Goal: Task Accomplishment & Management: Manage account settings

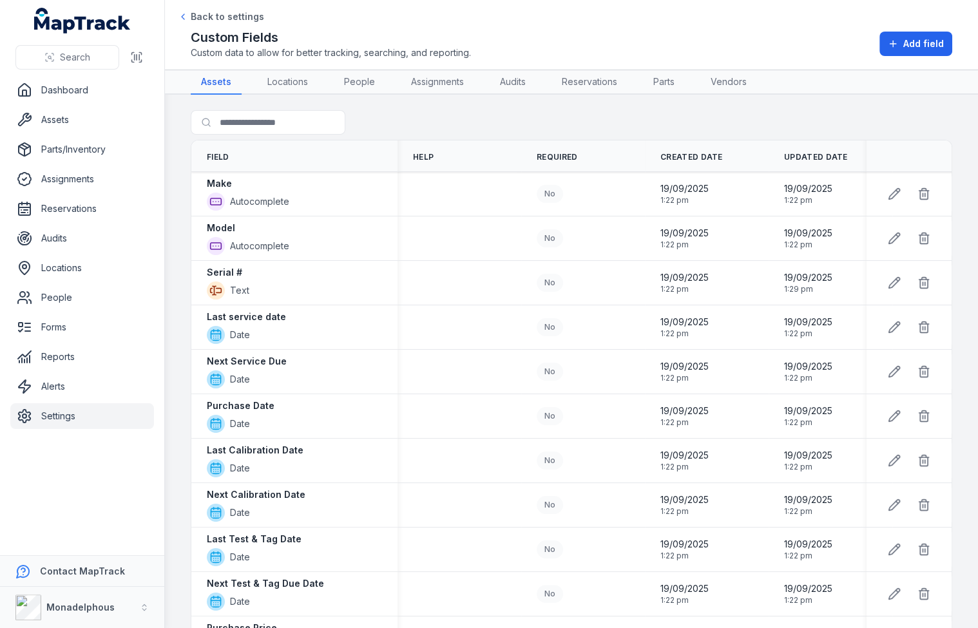
scroll to position [783, 0]
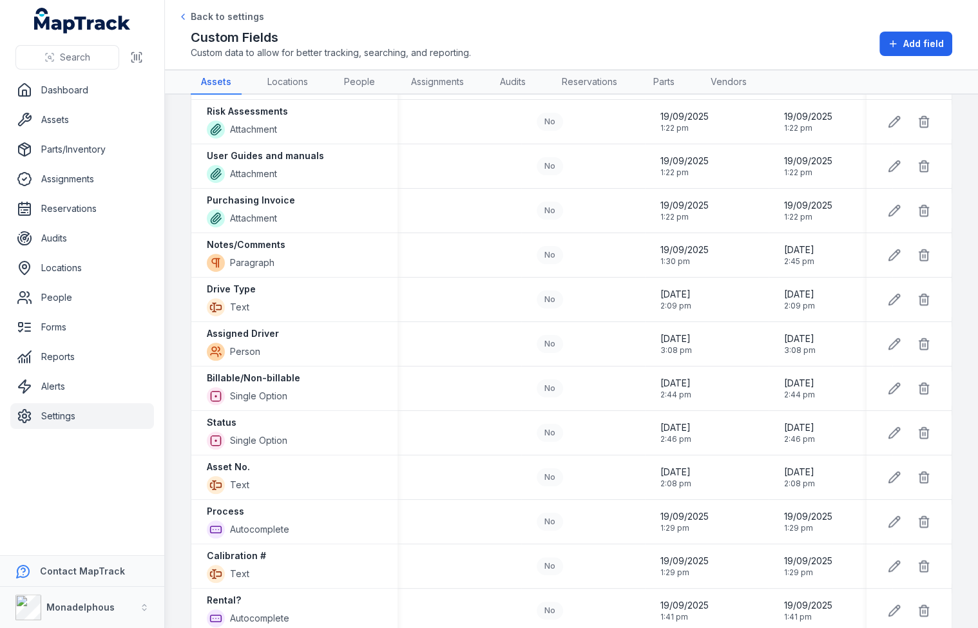
click at [441, 41] on h2 "Custom Fields" at bounding box center [331, 37] width 280 height 18
click at [81, 407] on link "Settings" at bounding box center [82, 416] width 144 height 26
click at [416, 339] on div at bounding box center [460, 344] width 124 height 10
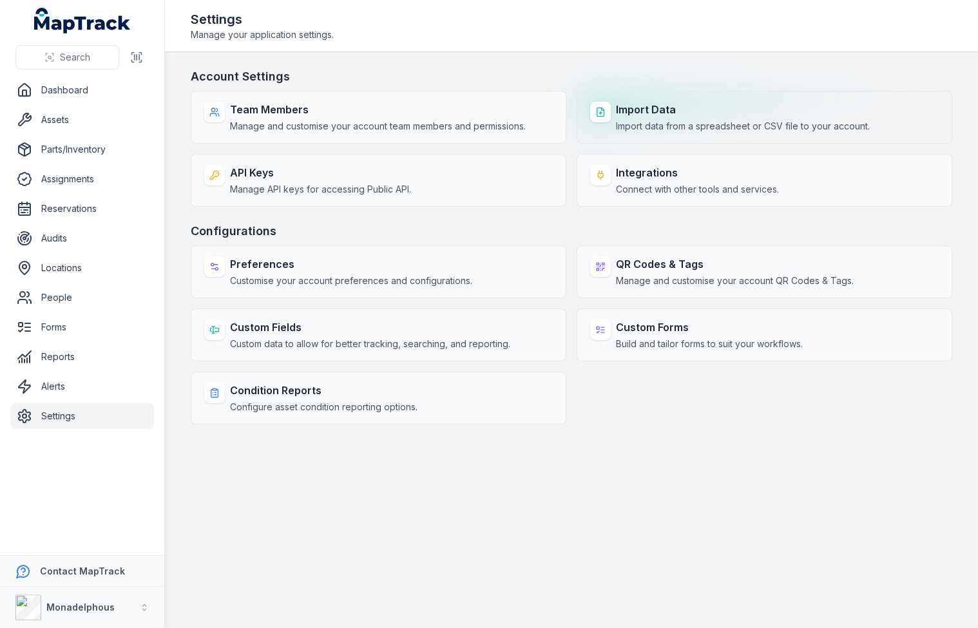
click at [645, 116] on strong "Import Data" at bounding box center [743, 109] width 254 height 15
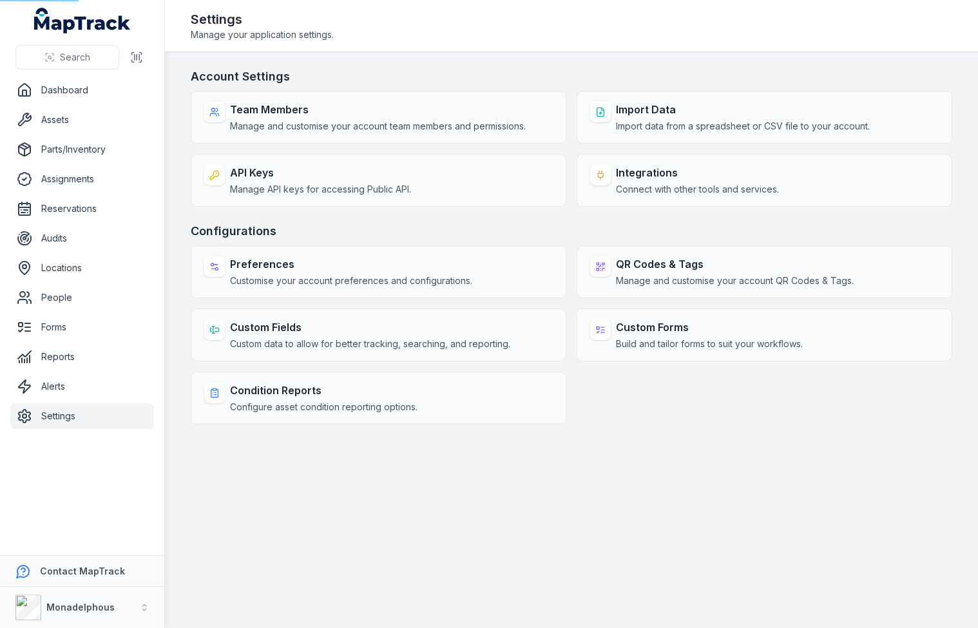
click at [593, 50] on header "Toggle Navigation Settings Manage your application settings." at bounding box center [571, 26] width 813 height 52
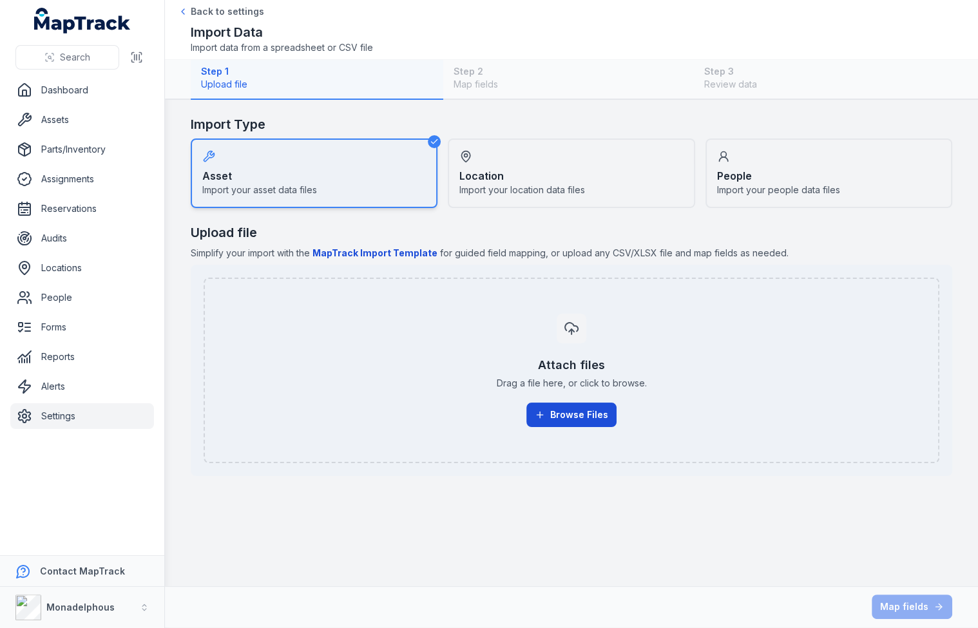
click at [537, 410] on icon "button" at bounding box center [540, 415] width 10 height 10
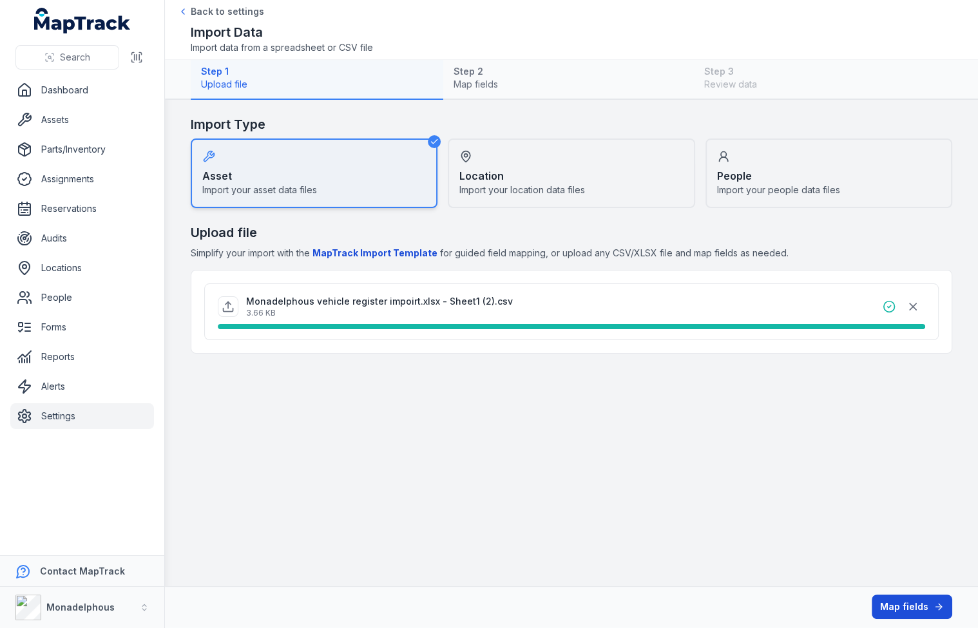
click at [890, 612] on button "Map fields" at bounding box center [912, 607] width 81 height 24
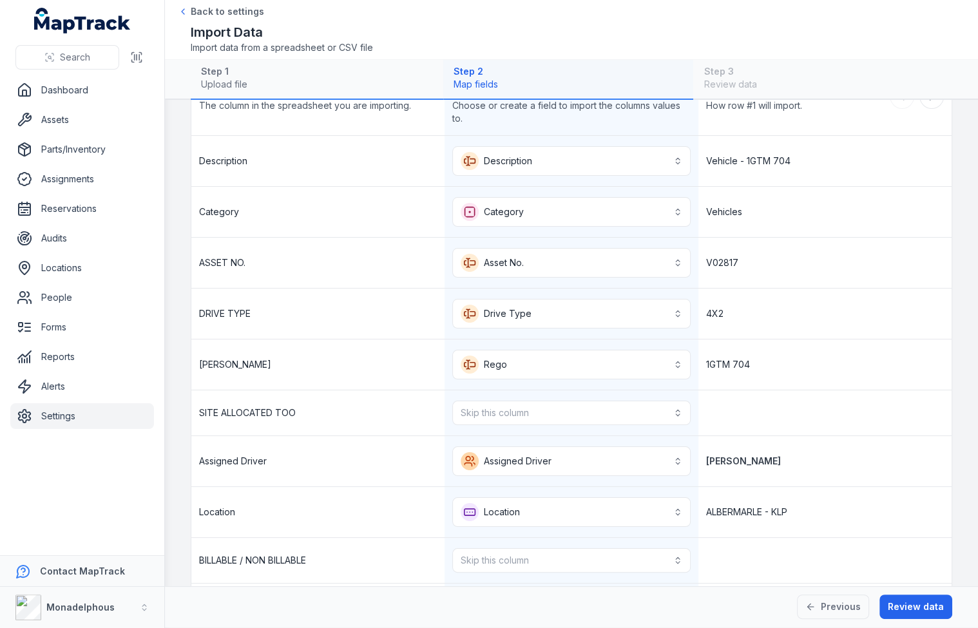
scroll to position [124, 0]
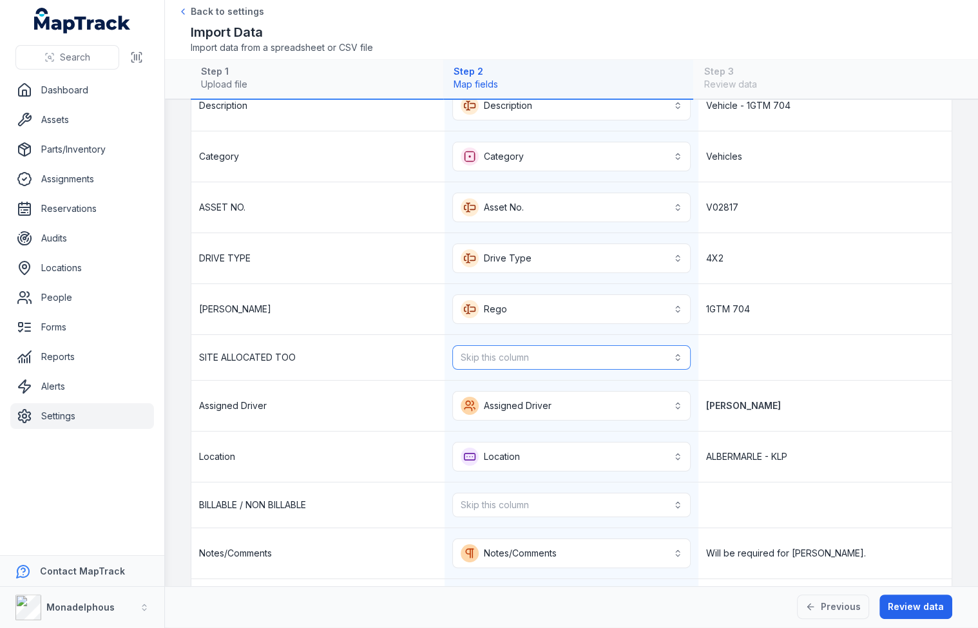
click at [597, 363] on button "Skip this column" at bounding box center [571, 357] width 238 height 24
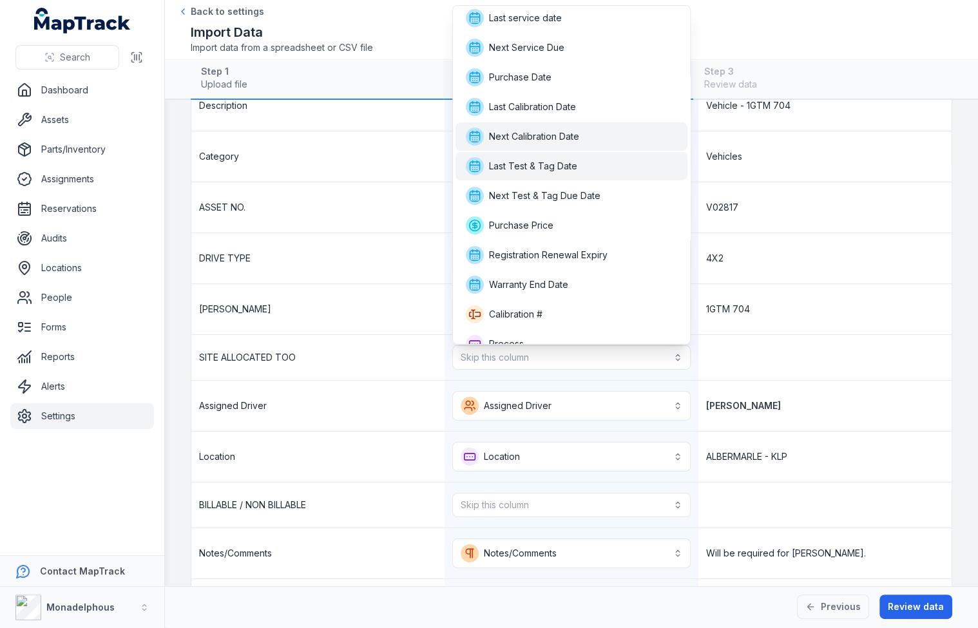
scroll to position [157, 0]
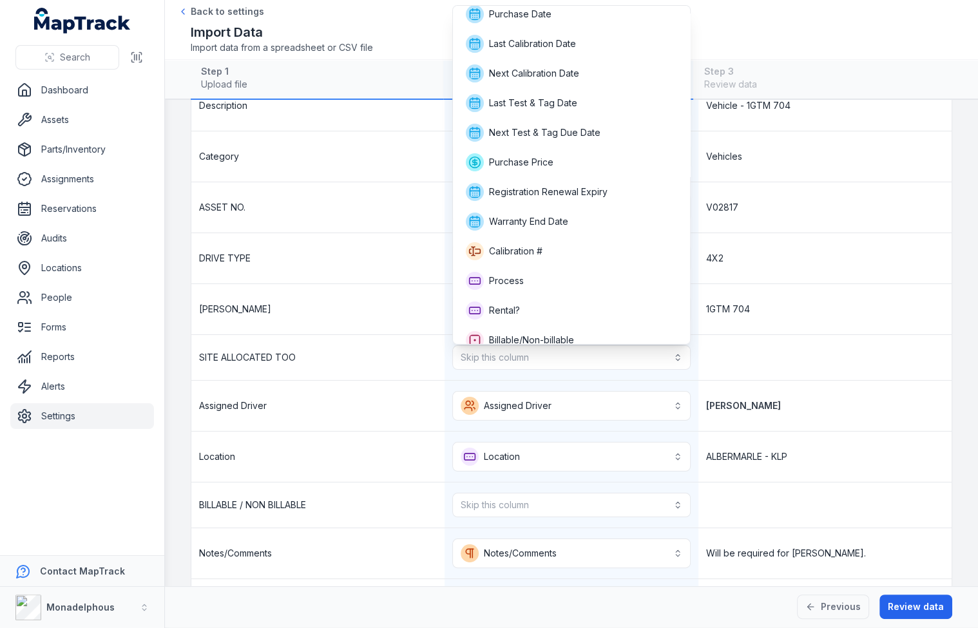
click at [715, 273] on div "**********" at bounding box center [571, 355] width 760 height 549
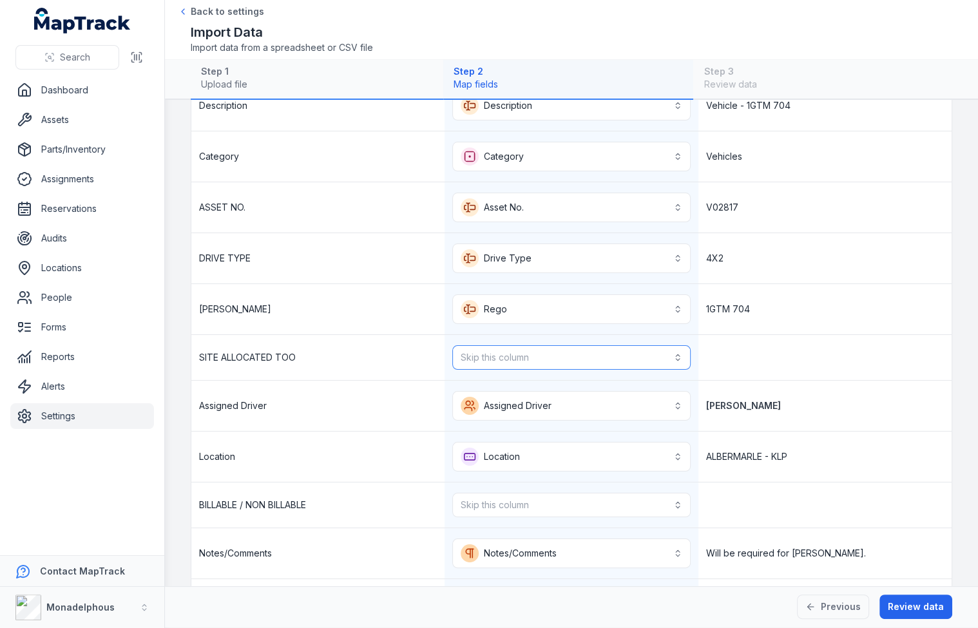
scroll to position [171, 0]
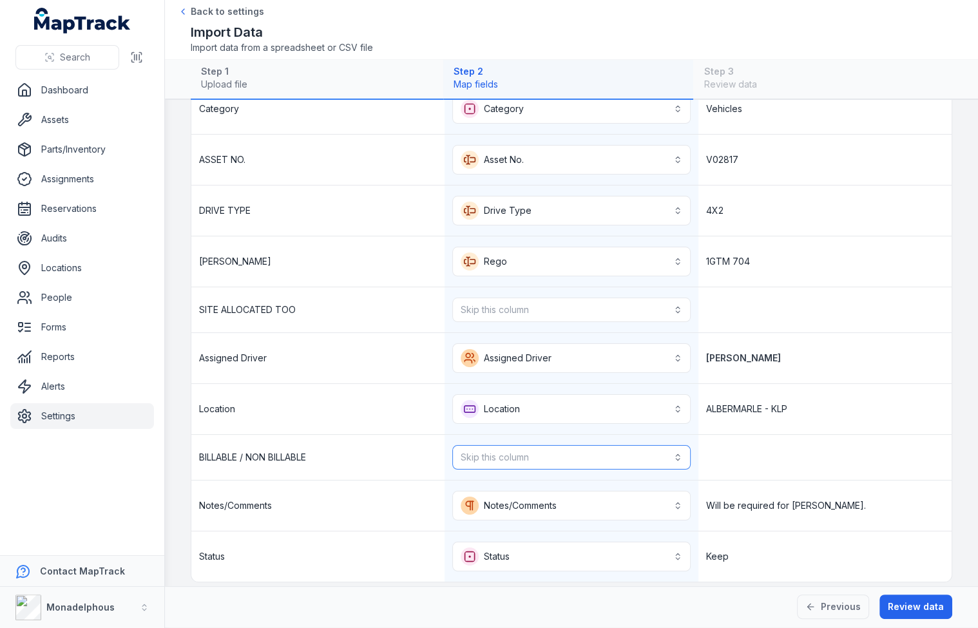
click at [592, 445] on button "Skip this column" at bounding box center [571, 457] width 238 height 24
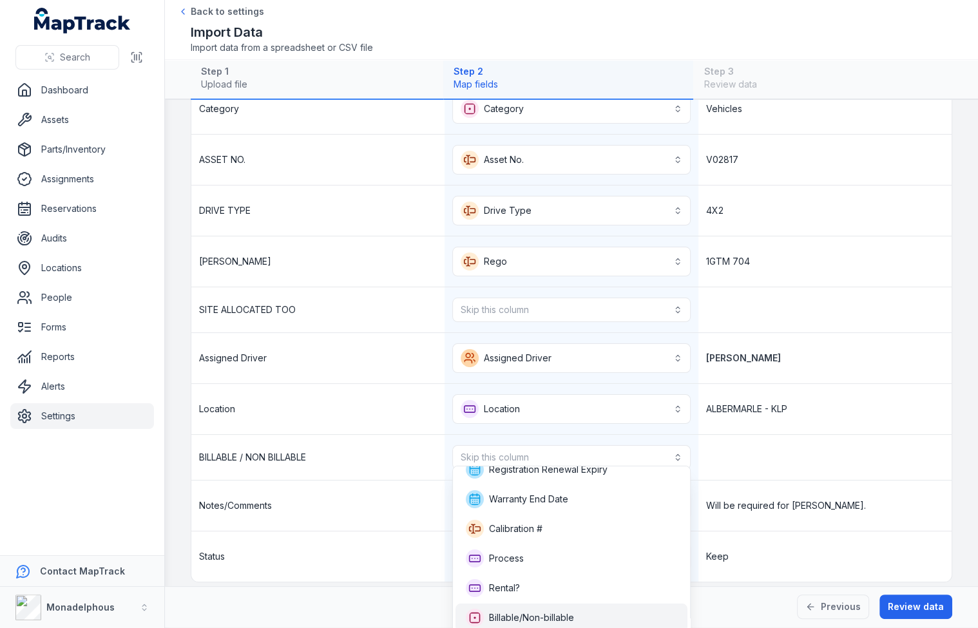
scroll to position [0, 0]
click at [533, 619] on span "Billable/Non-billable" at bounding box center [531, 617] width 85 height 13
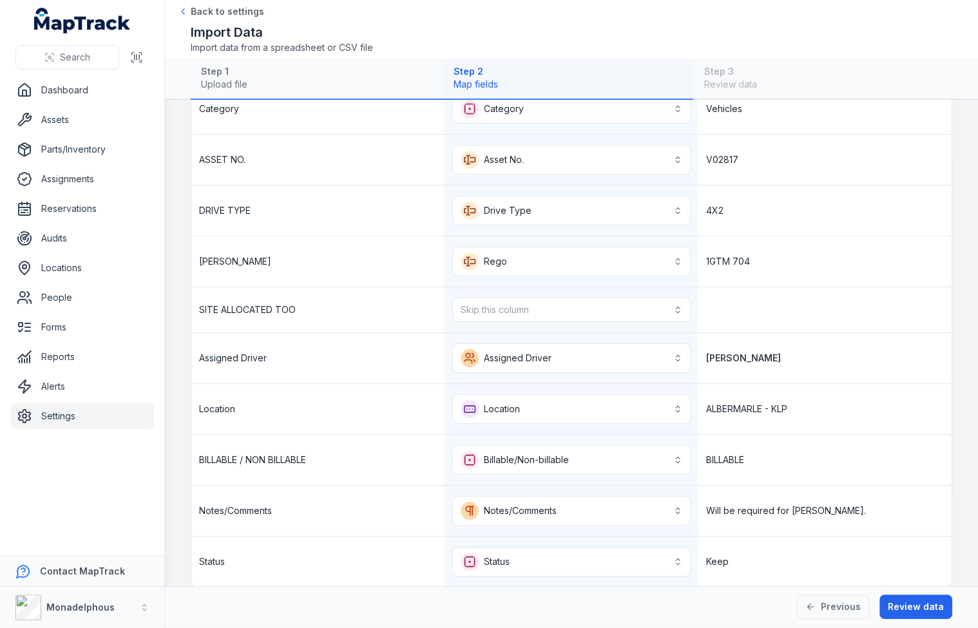
click at [795, 456] on div "BILLABLE" at bounding box center [824, 460] width 253 height 50
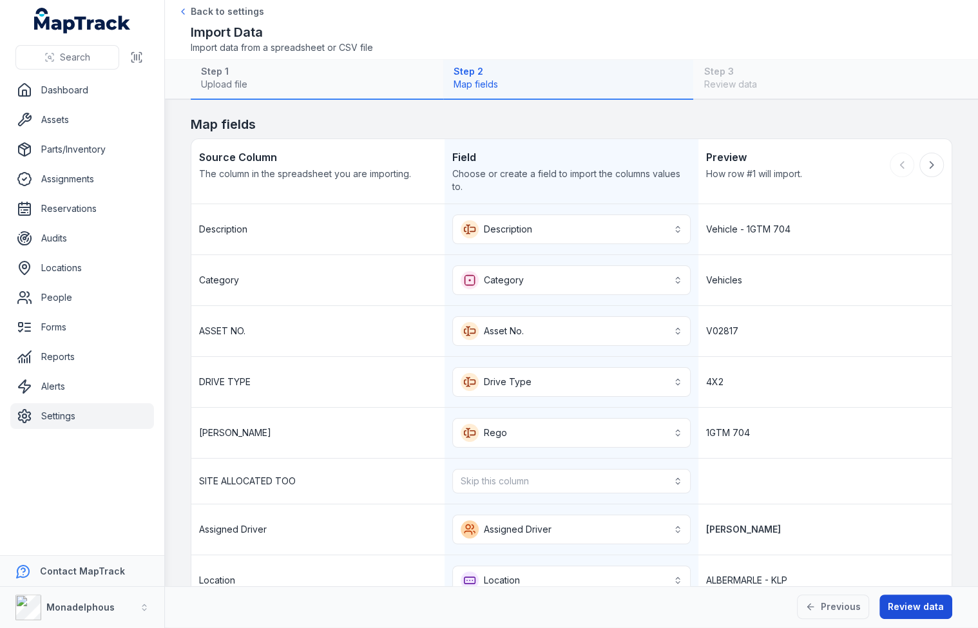
click at [907, 602] on button "Review data" at bounding box center [915, 607] width 73 height 24
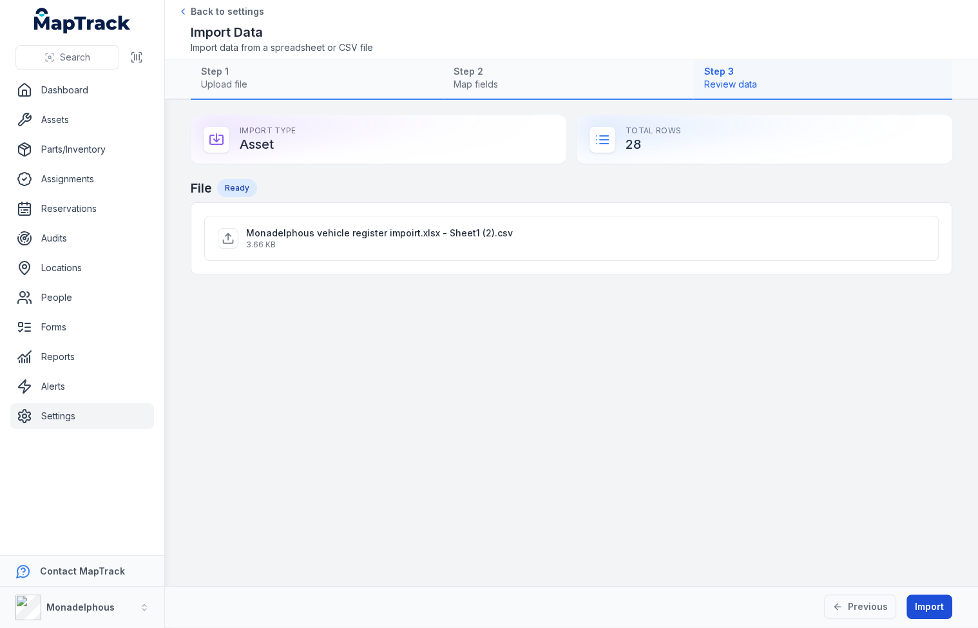
click at [914, 597] on button "Import" at bounding box center [930, 607] width 46 height 24
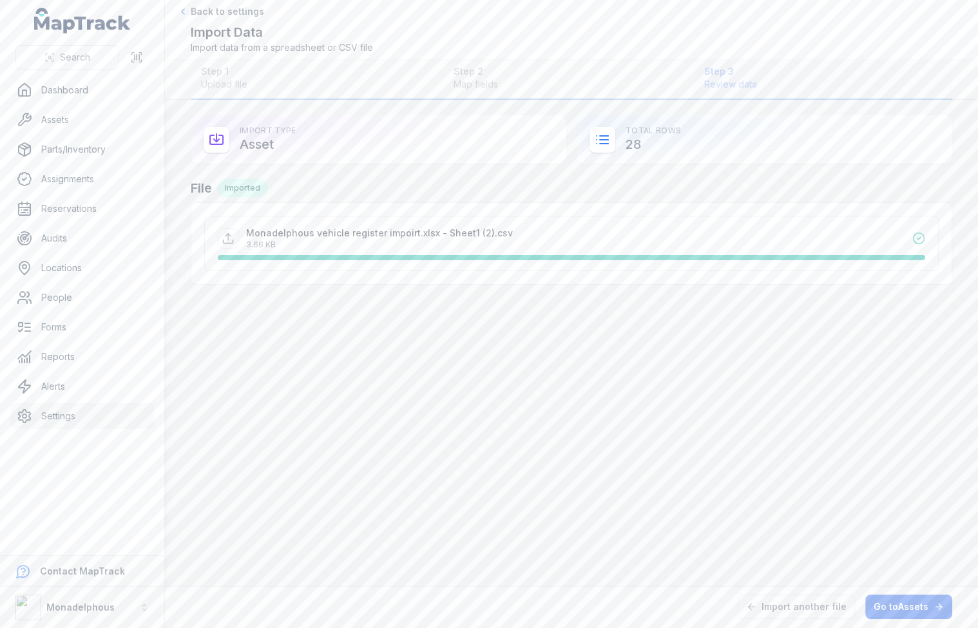
click at [742, 395] on main "Import Type Asset Total Rows 28 File Imported Monadelphous vehicle register imp…" at bounding box center [571, 343] width 813 height 486
click at [103, 124] on link "Assets" at bounding box center [82, 120] width 144 height 26
click at [520, 307] on main "Import Type Asset Total Rows 28 File Imported Monadelphous vehicle register imp…" at bounding box center [571, 343] width 813 height 486
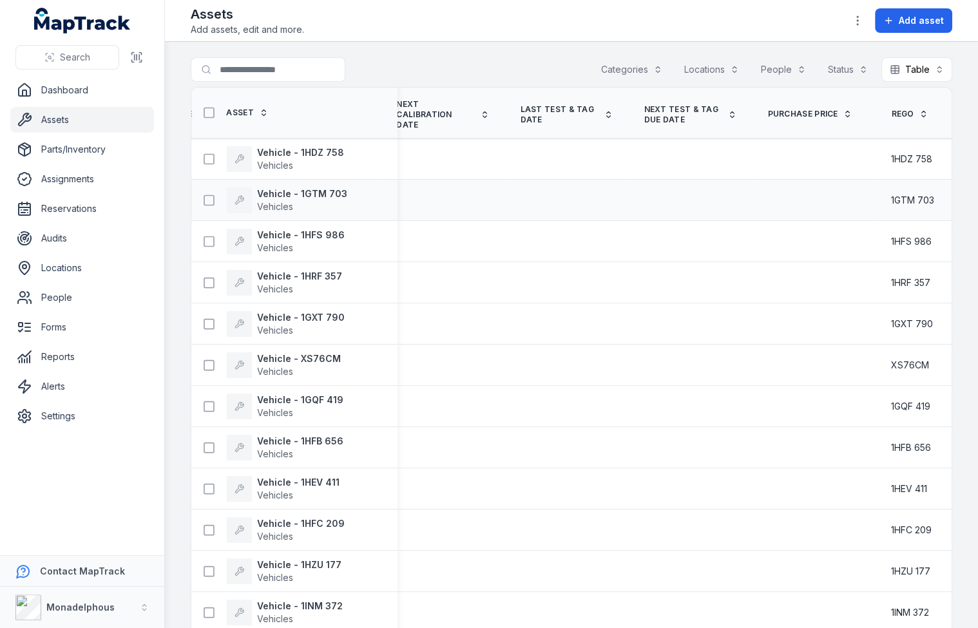
scroll to position [0, 2356]
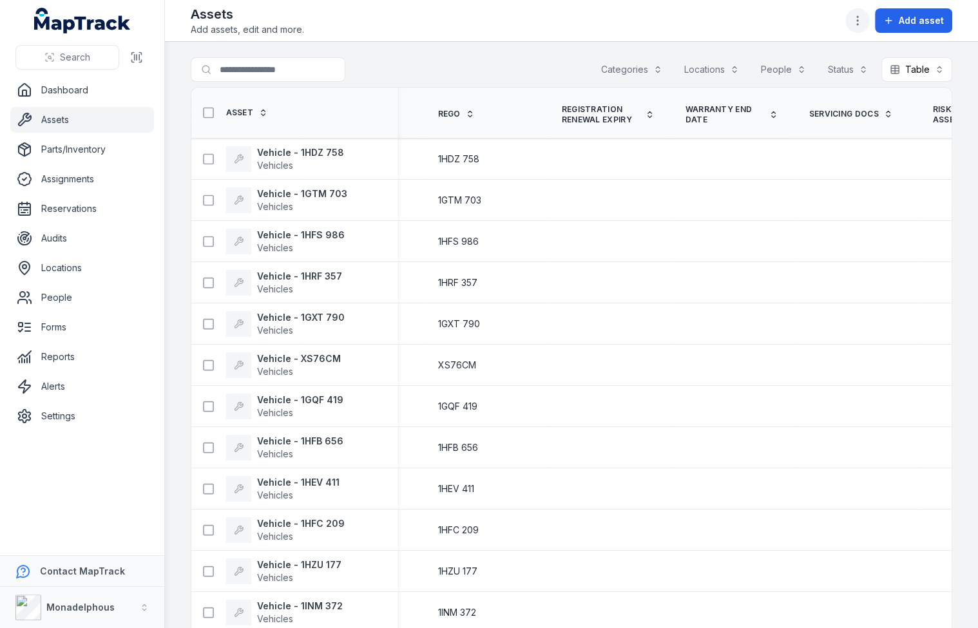
click at [863, 24] on icon "button" at bounding box center [857, 20] width 13 height 13
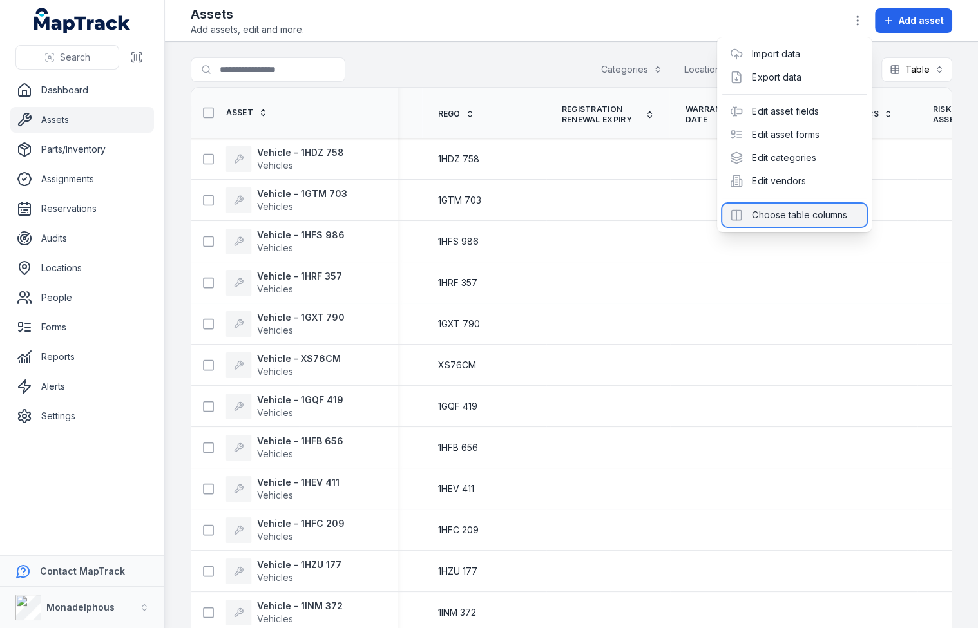
click at [807, 212] on div "Choose table columns" at bounding box center [794, 215] width 144 height 23
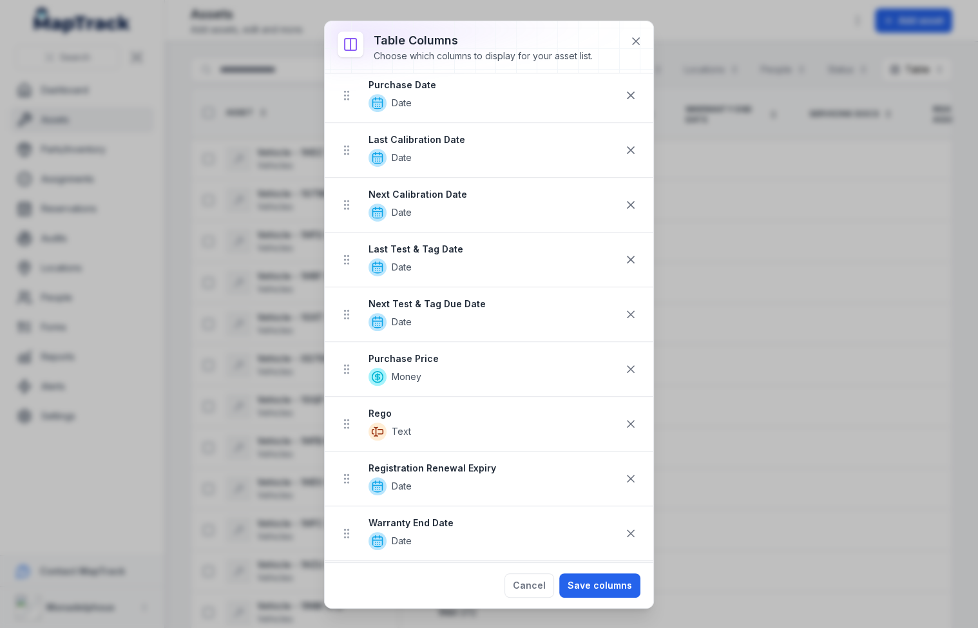
scroll to position [0, 0]
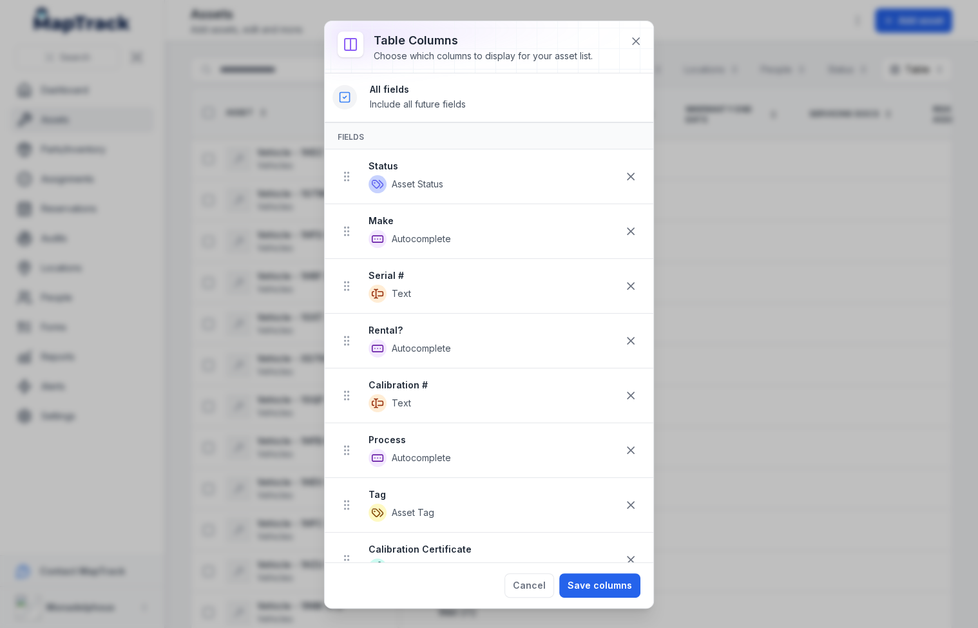
click at [345, 102] on icon at bounding box center [344, 97] width 13 height 13
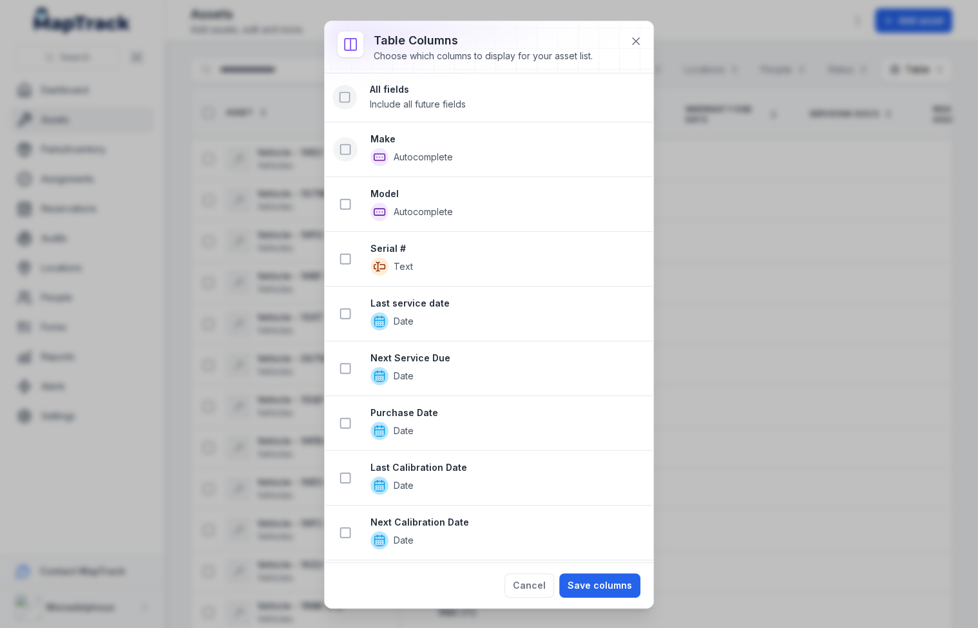
click at [350, 149] on icon at bounding box center [345, 149] width 13 height 13
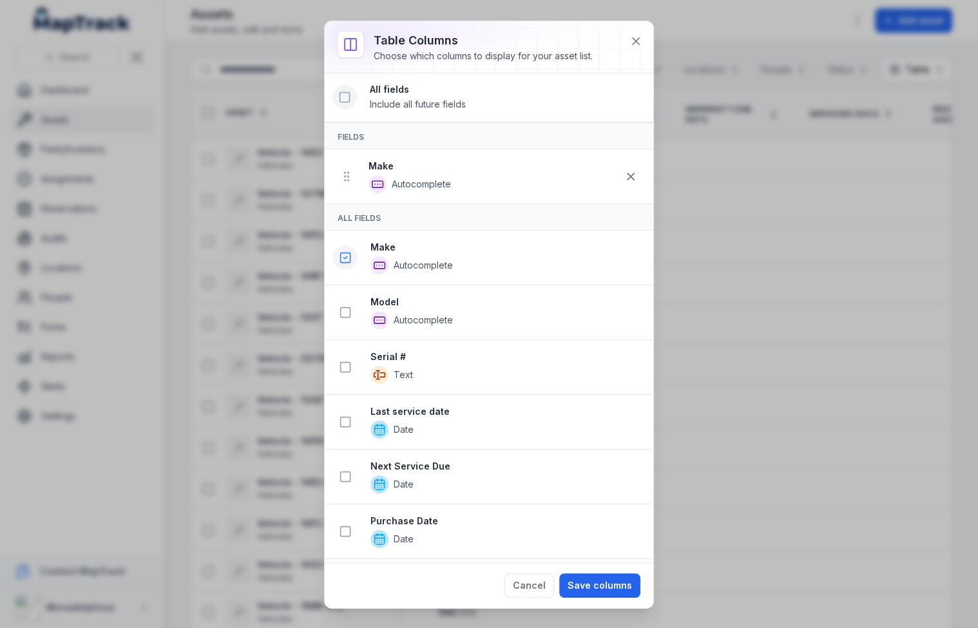
click at [346, 256] on icon at bounding box center [345, 257] width 3 height 2
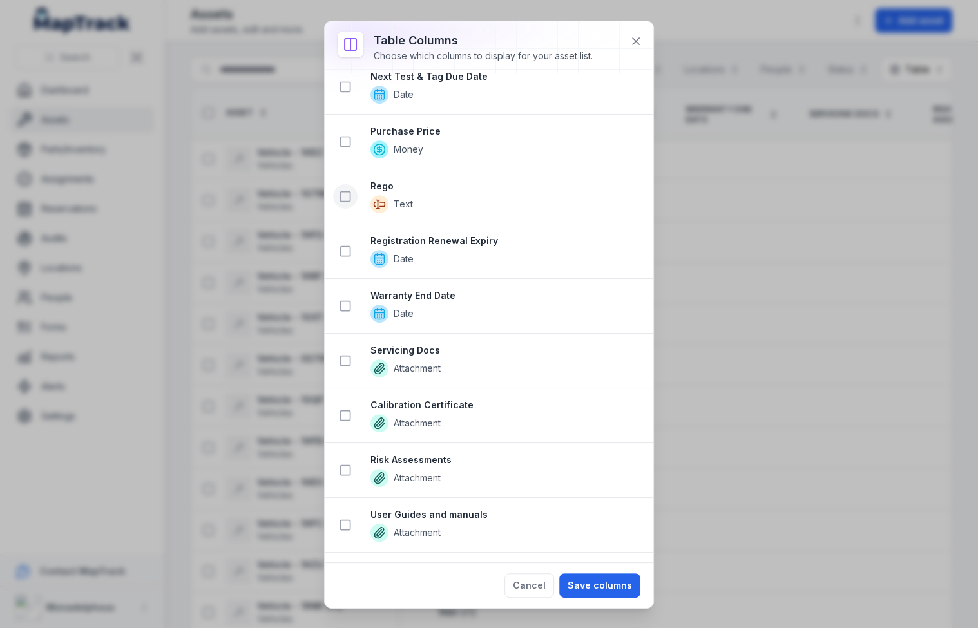
click at [343, 193] on icon at bounding box center [345, 196] width 13 height 13
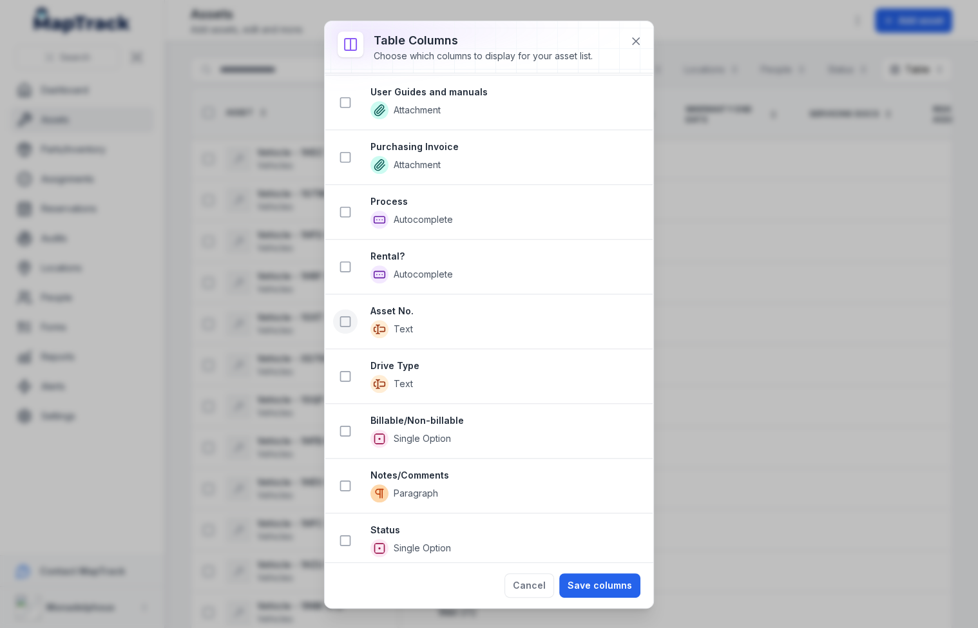
click at [347, 316] on button at bounding box center [345, 321] width 24 height 24
click at [350, 372] on rect at bounding box center [346, 377] width 10 height 10
click at [349, 423] on button at bounding box center [345, 431] width 24 height 24
click at [344, 481] on icon at bounding box center [345, 487] width 13 height 13
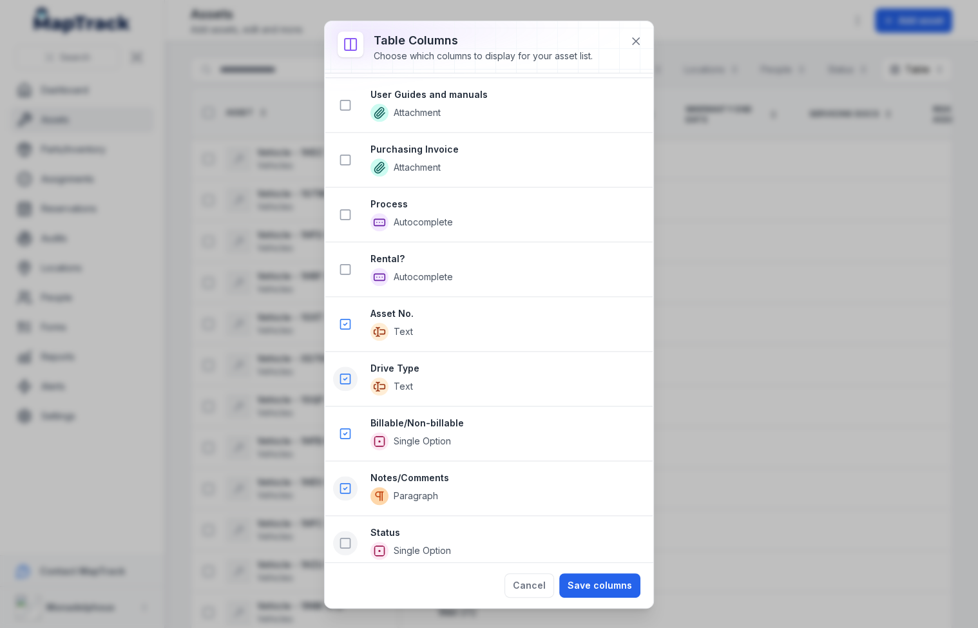
click at [349, 539] on rect at bounding box center [346, 544] width 10 height 10
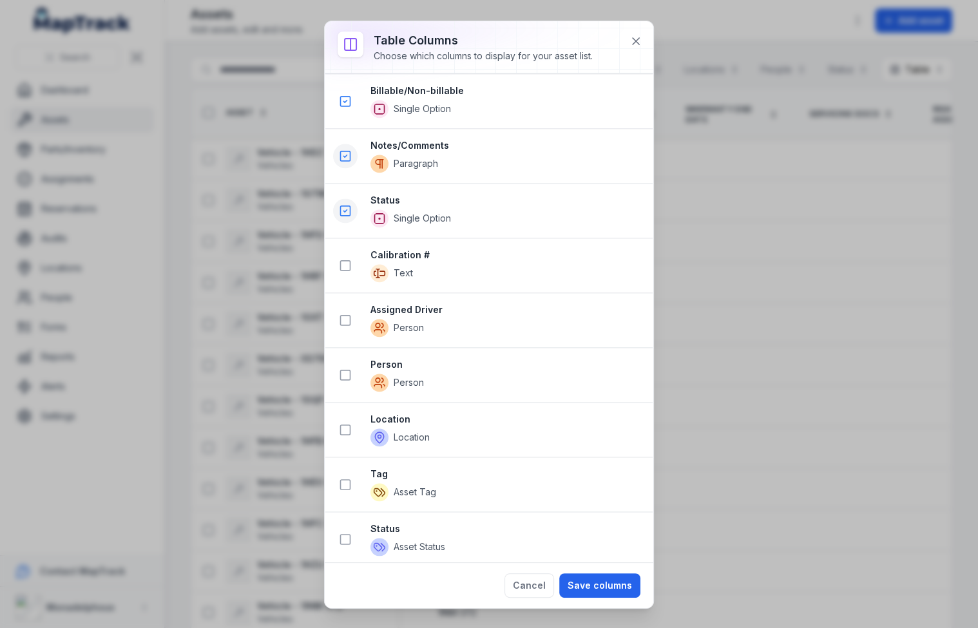
scroll to position [1720, 0]
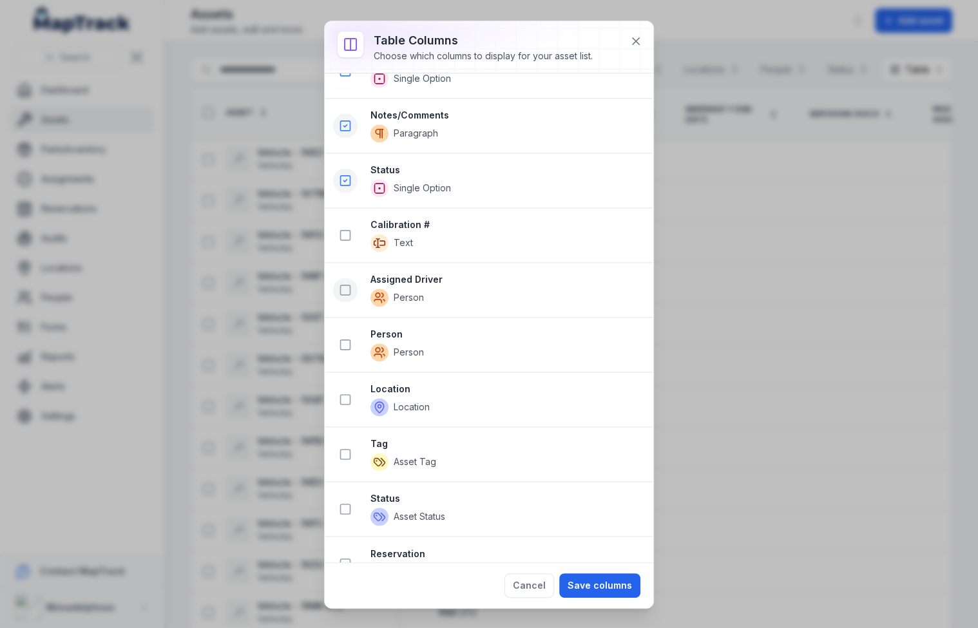
click at [350, 278] on button at bounding box center [345, 290] width 24 height 24
click at [343, 388] on button at bounding box center [345, 400] width 24 height 24
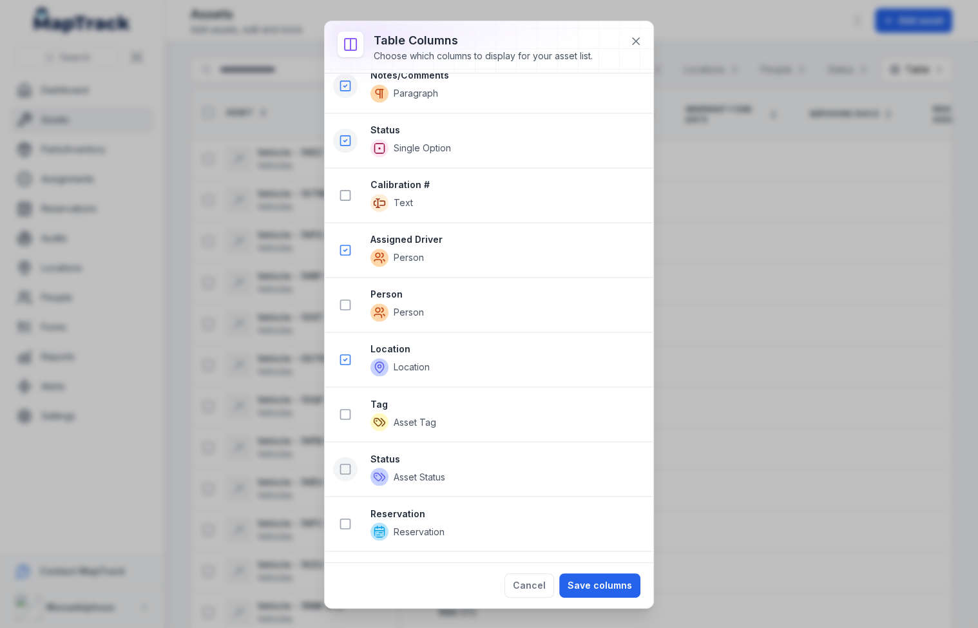
click at [347, 465] on rect at bounding box center [346, 470] width 10 height 10
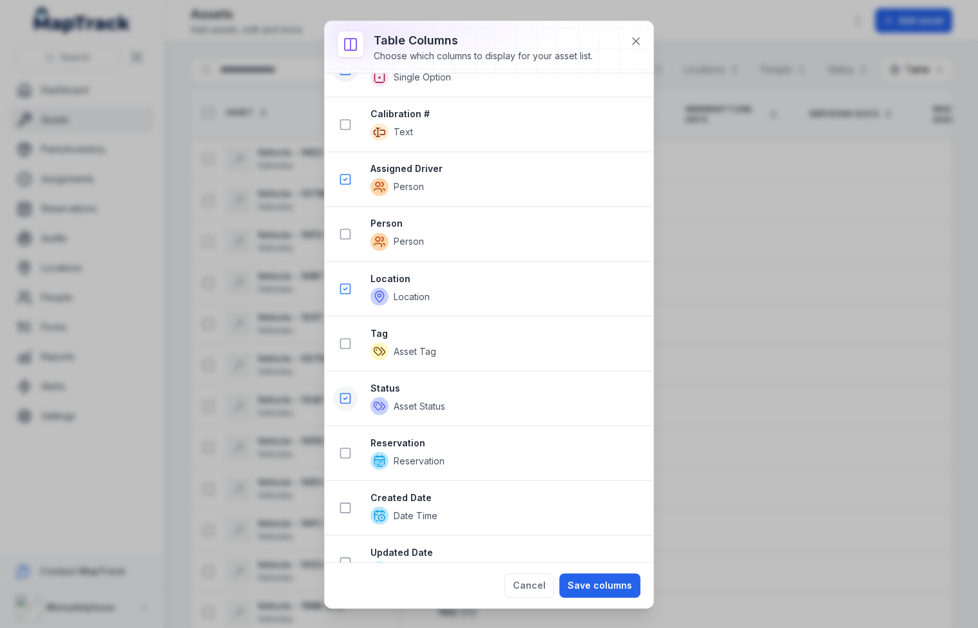
scroll to position [1986, 0]
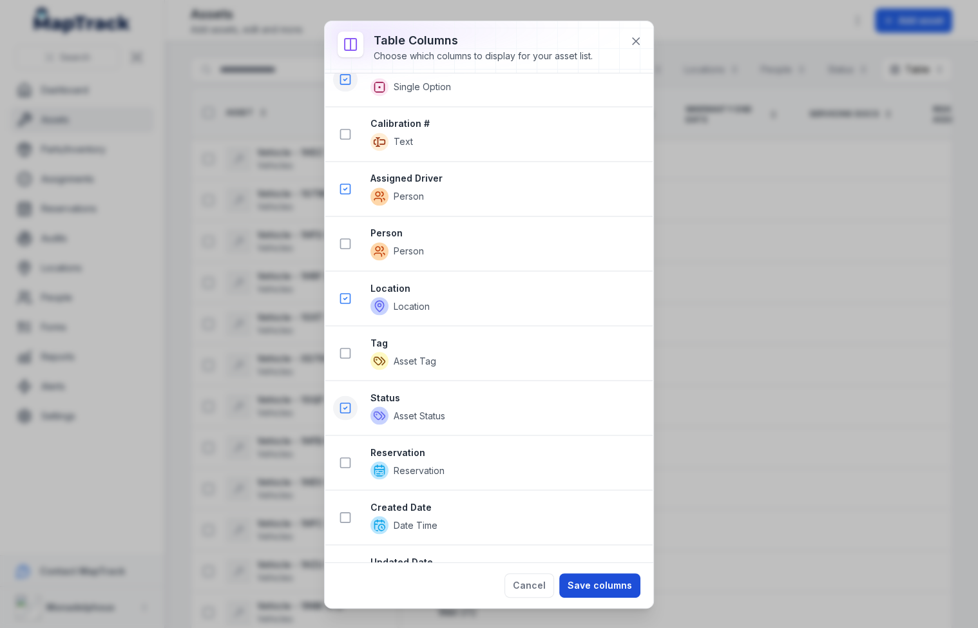
click at [584, 577] on button "Save columns" at bounding box center [599, 585] width 81 height 24
